Goal: Share content: Share content

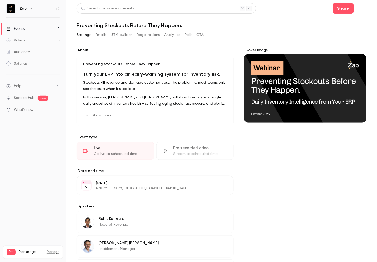
click at [118, 101] on p "In this session, [PERSON_NAME] and [PERSON_NAME] will show how to get a single …" at bounding box center [155, 100] width 144 height 13
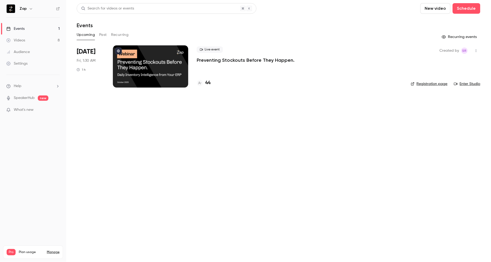
click at [224, 60] on p "Preventing Stockouts Before They Happen." at bounding box center [246, 60] width 98 height 6
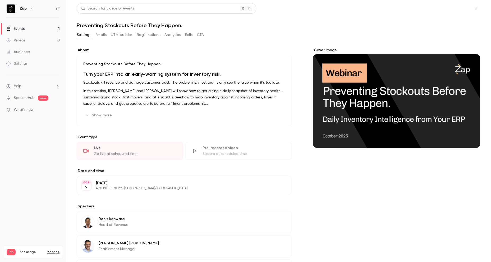
click at [459, 9] on button "Share" at bounding box center [457, 8] width 21 height 11
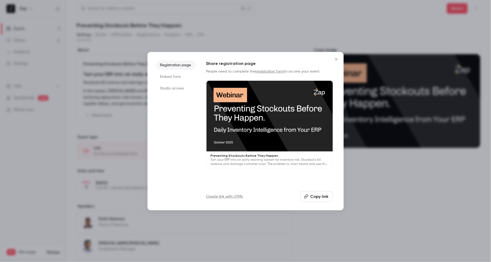
click at [170, 89] on li "Studio access" at bounding box center [176, 89] width 40 height 10
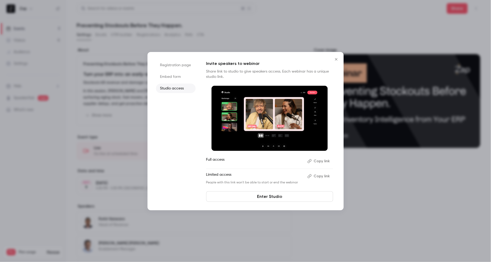
click at [324, 162] on button "Copy link" at bounding box center [319, 161] width 28 height 8
